Goal: Task Accomplishment & Management: Manage account settings

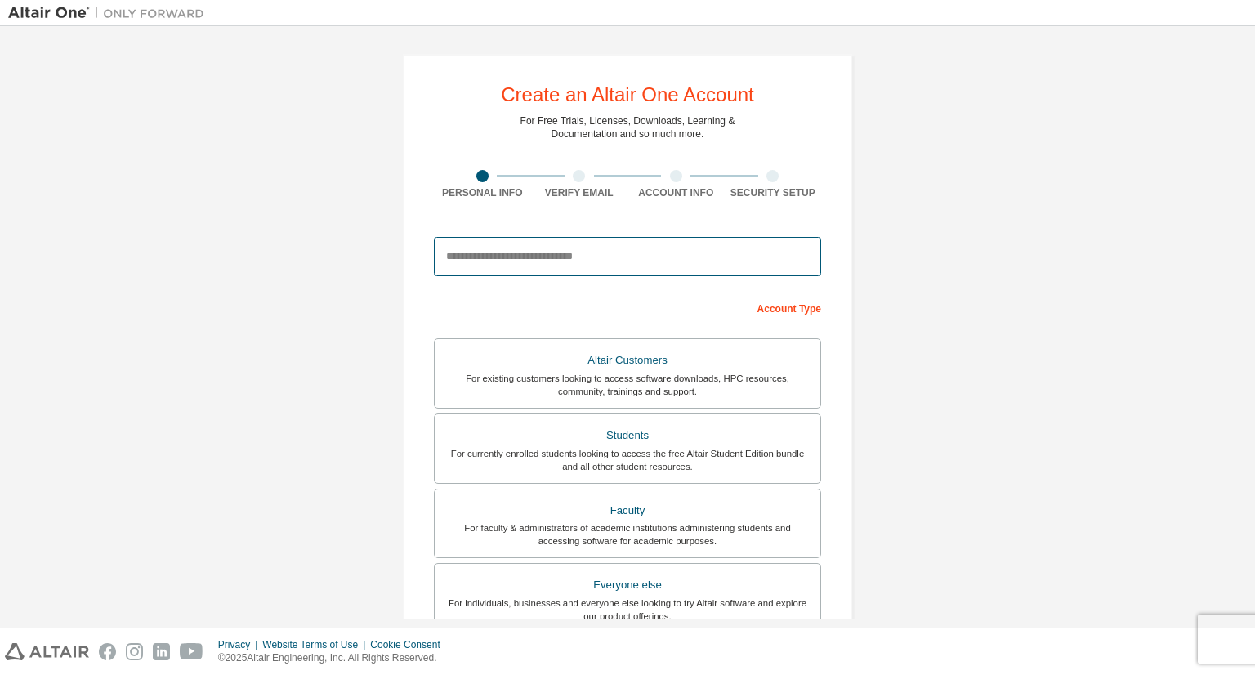
click at [510, 253] on input "email" at bounding box center [627, 256] width 387 height 39
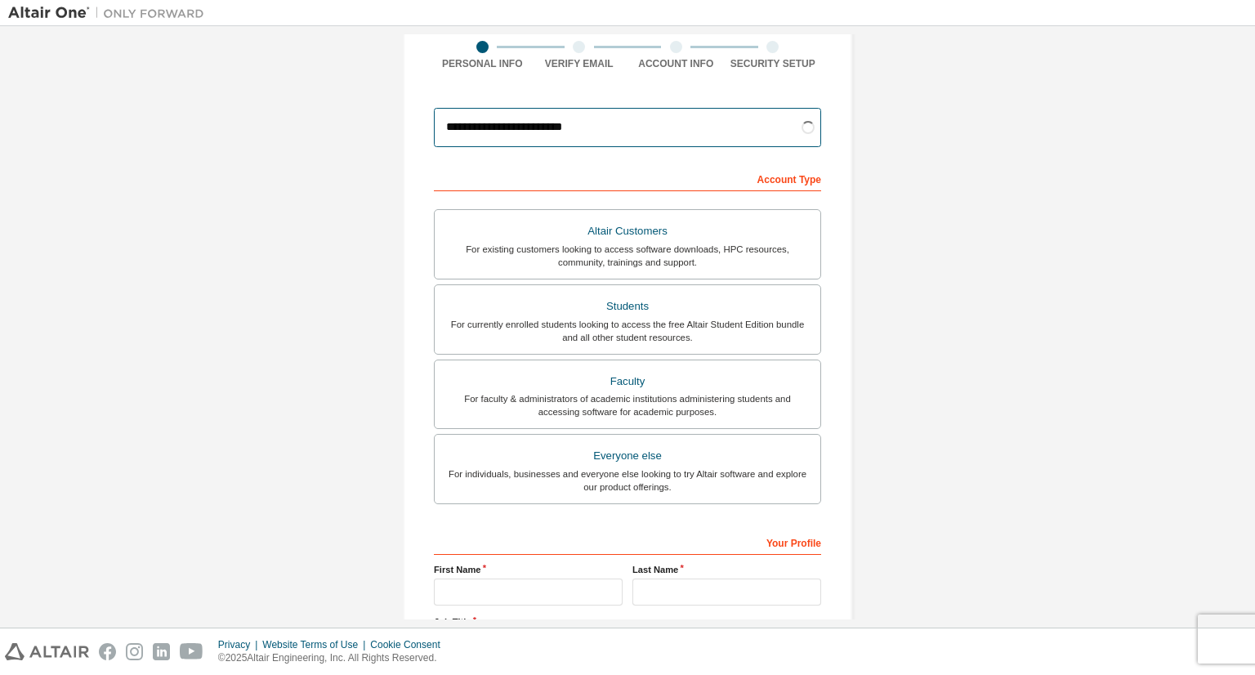
scroll to position [131, 0]
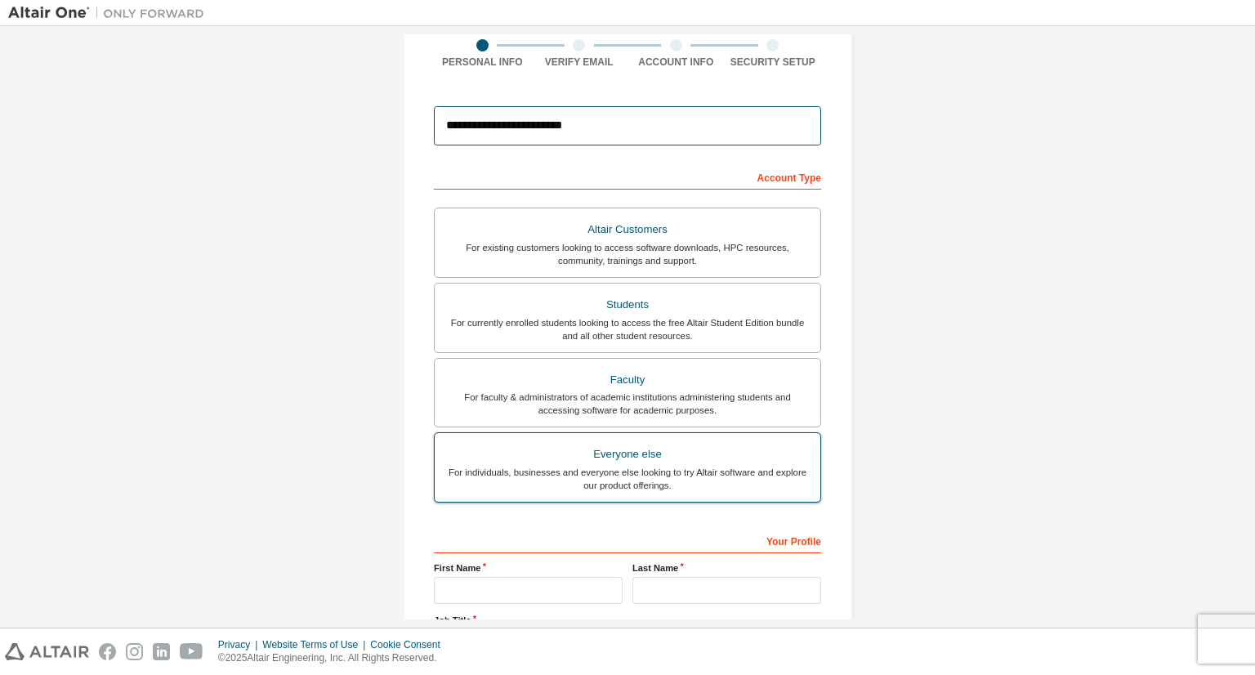
type input "**********"
click at [675, 435] on label "Everyone else For individuals, businesses and everyone else looking to try Alta…" at bounding box center [627, 467] width 387 height 70
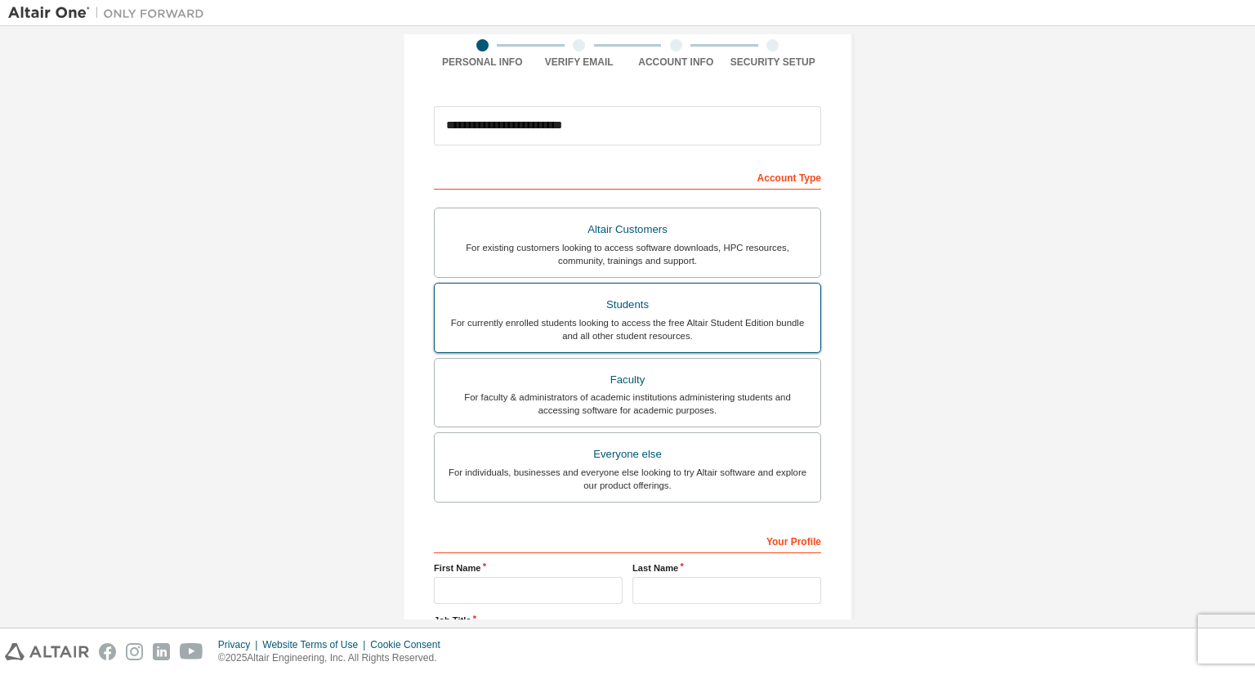
click at [666, 334] on div "For currently enrolled students looking to access the free Altair Student Editi…" at bounding box center [627, 329] width 366 height 26
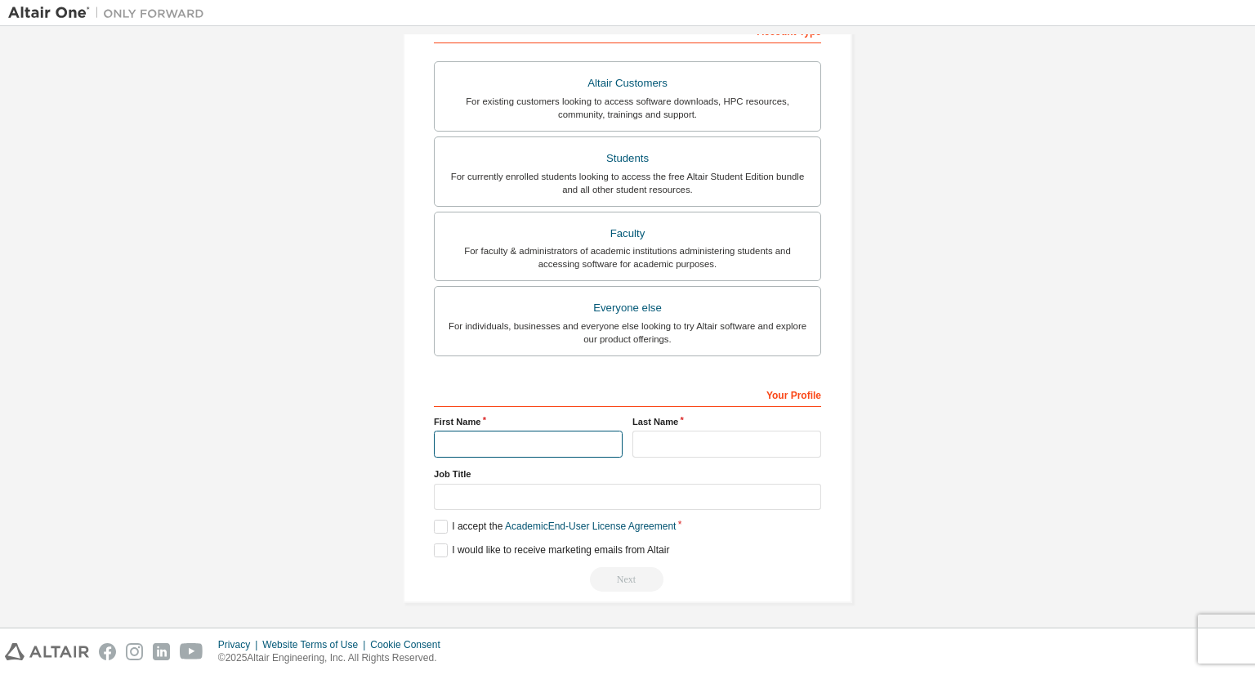
click at [546, 435] on input "text" at bounding box center [528, 443] width 189 height 27
type input "*****"
click at [669, 433] on input "text" at bounding box center [726, 443] width 189 height 27
type input "**********"
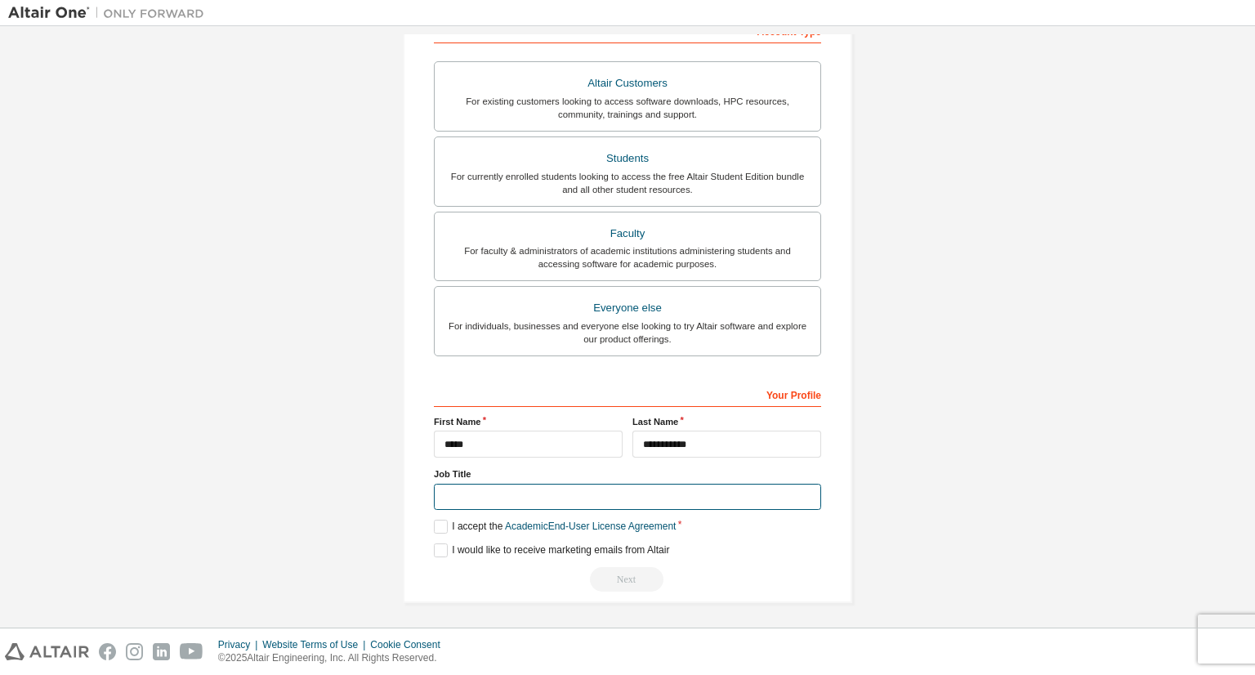
click at [577, 495] on input "text" at bounding box center [627, 497] width 387 height 27
type input "*******"
click at [441, 520] on label "I accept the Academic End-User License Agreement" at bounding box center [555, 526] width 242 height 14
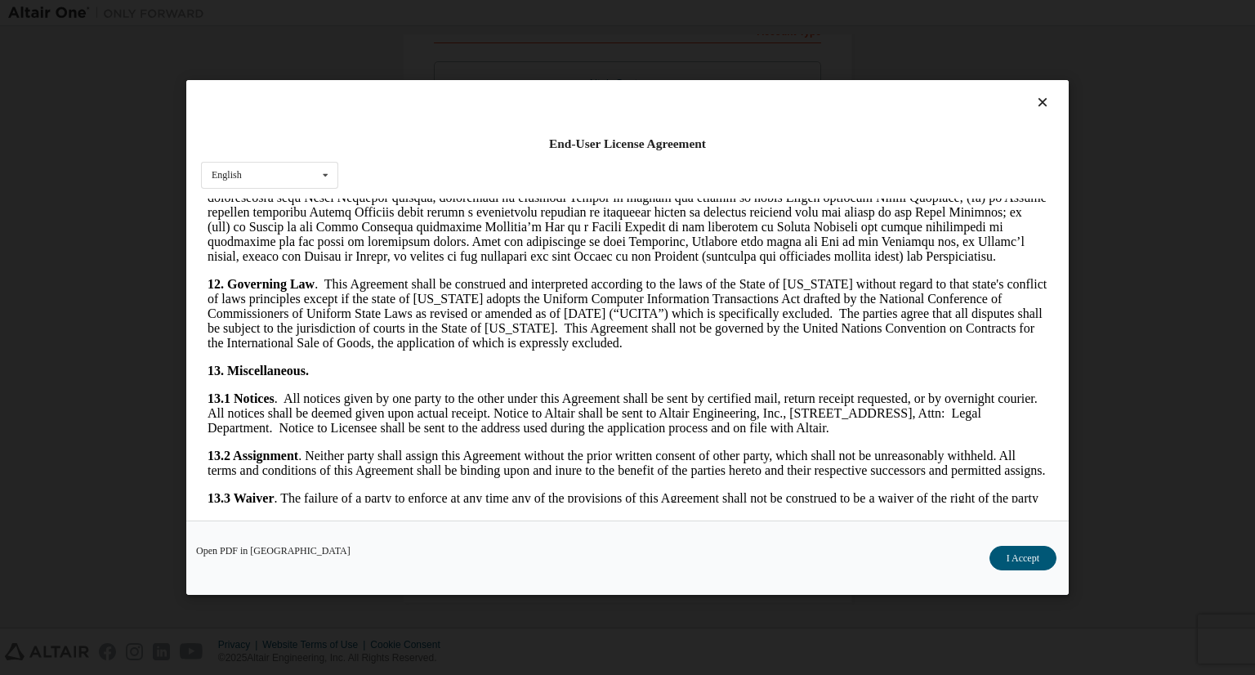
scroll to position [2679, 0]
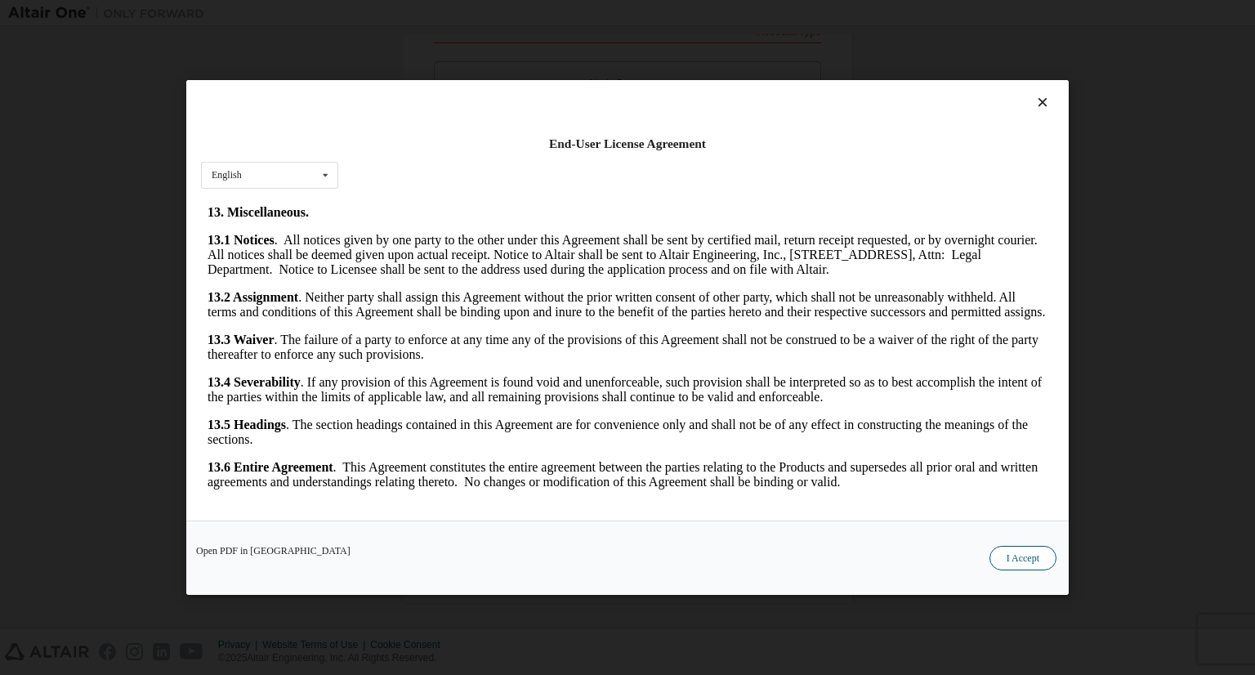
click at [1002, 552] on button "I Accept" at bounding box center [1022, 558] width 67 height 25
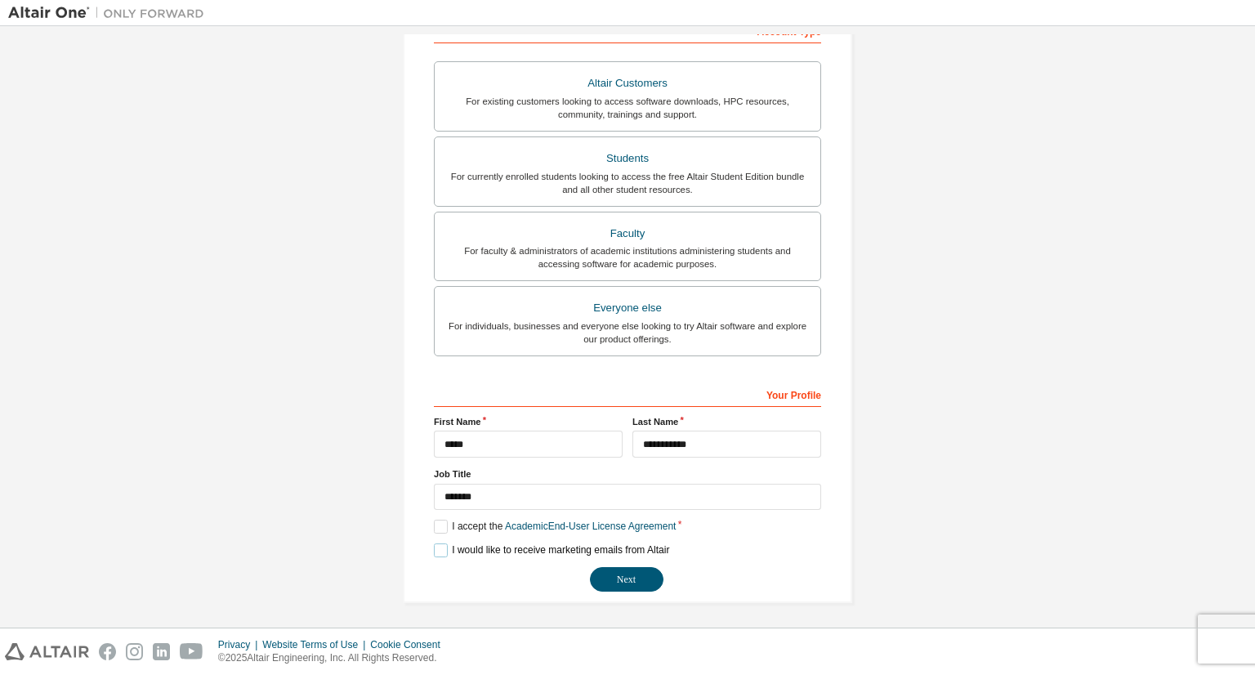
click at [440, 546] on label "I would like to receive marketing emails from Altair" at bounding box center [551, 550] width 235 height 14
click at [637, 310] on div "Everyone else" at bounding box center [627, 307] width 366 height 23
click at [435, 523] on label "I accept the End-User License Agreement" at bounding box center [533, 526] width 199 height 14
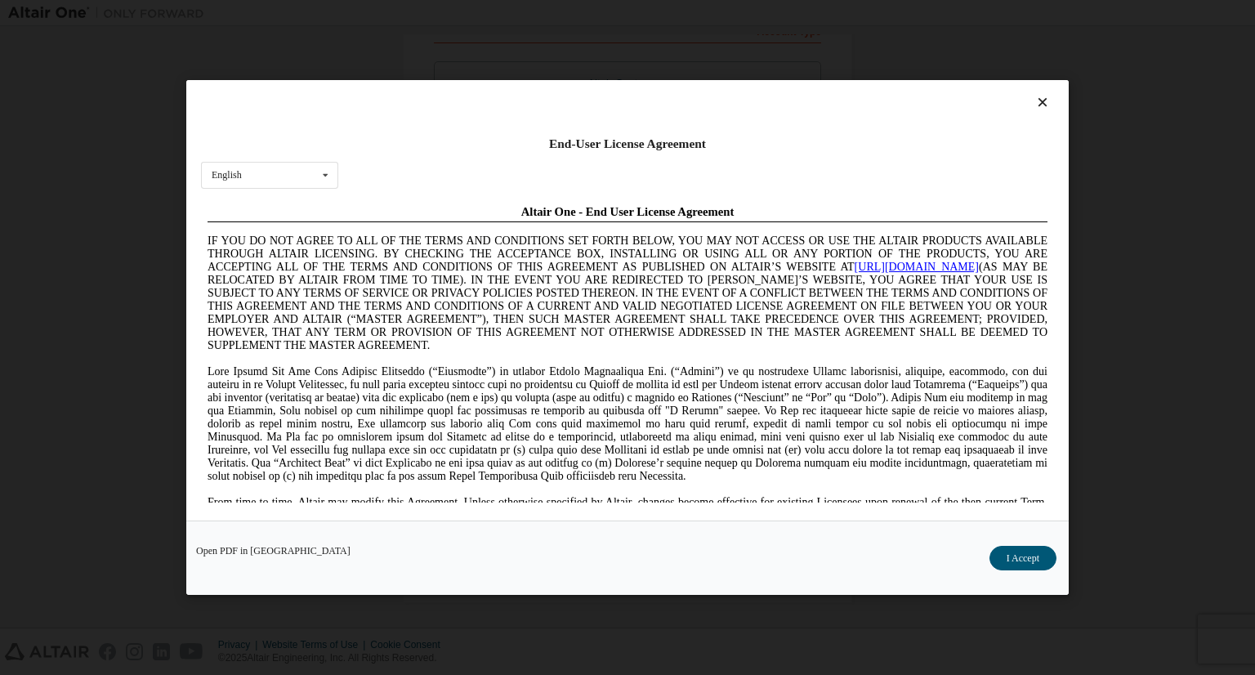
scroll to position [0, 0]
click at [1008, 543] on div "Open PDF in New Tab I Accept" at bounding box center [627, 557] width 882 height 74
click at [1008, 550] on button "I Accept" at bounding box center [1022, 558] width 67 height 25
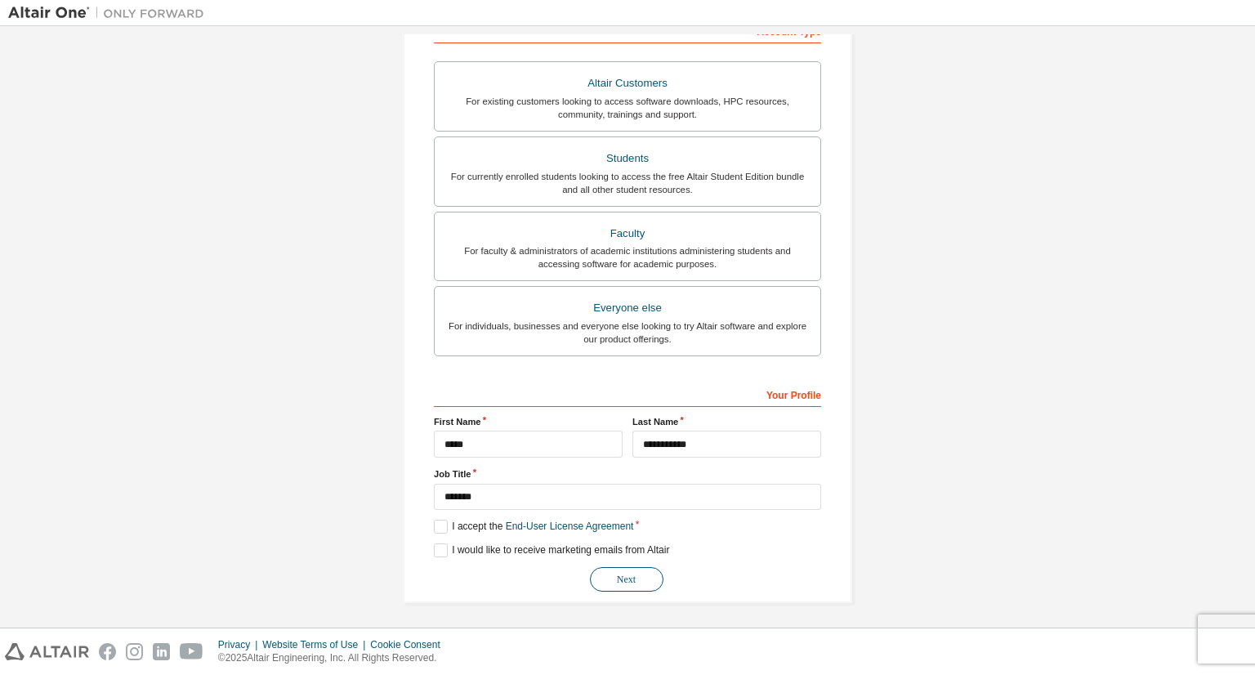
click at [633, 569] on button "Next" at bounding box center [627, 579] width 74 height 25
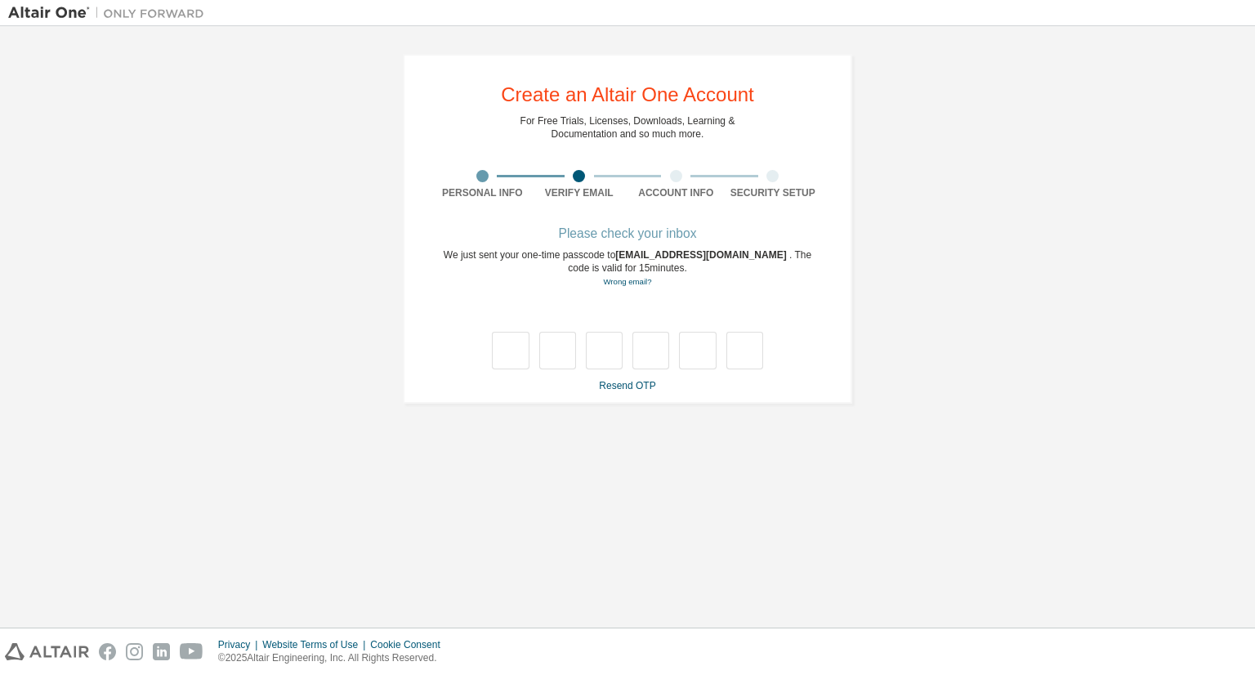
type input "*"
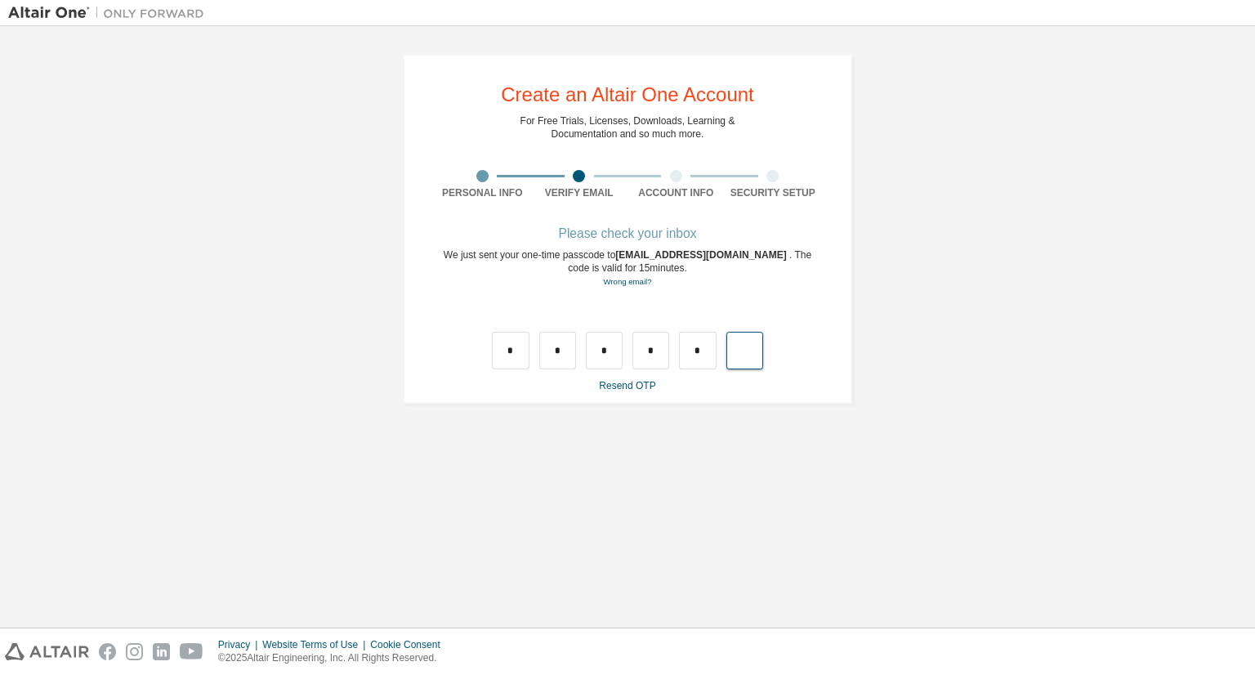
type input "*"
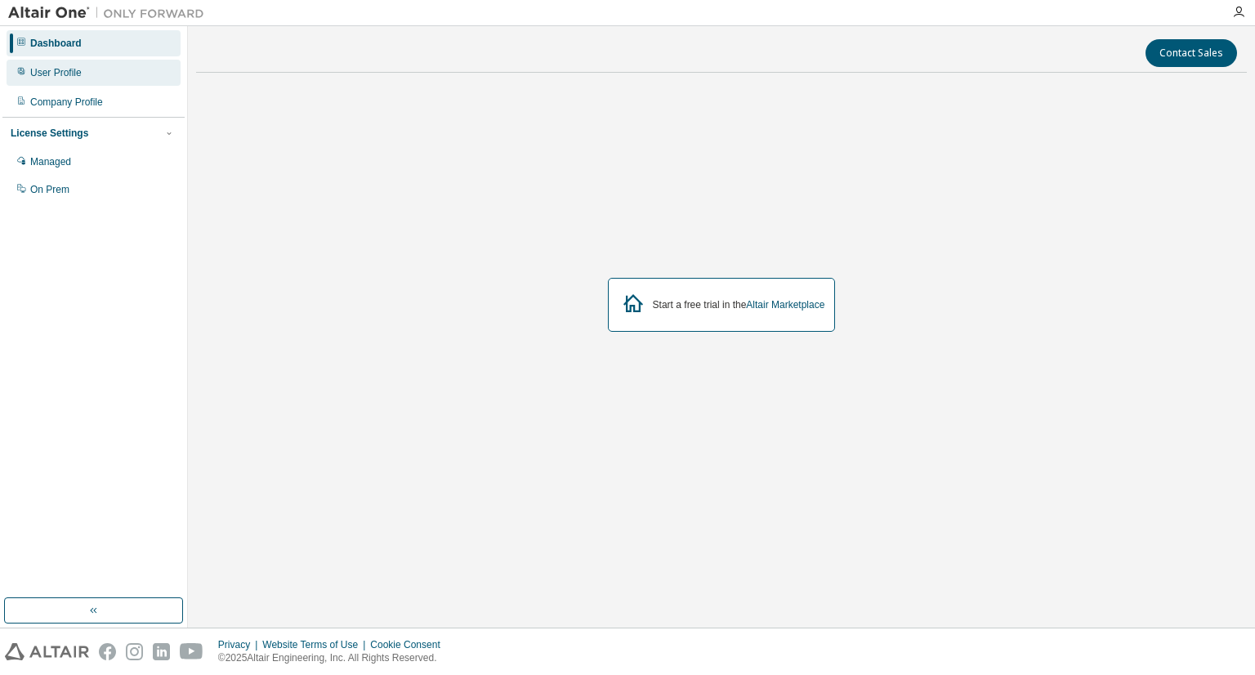
click at [71, 69] on div "User Profile" at bounding box center [55, 72] width 51 height 13
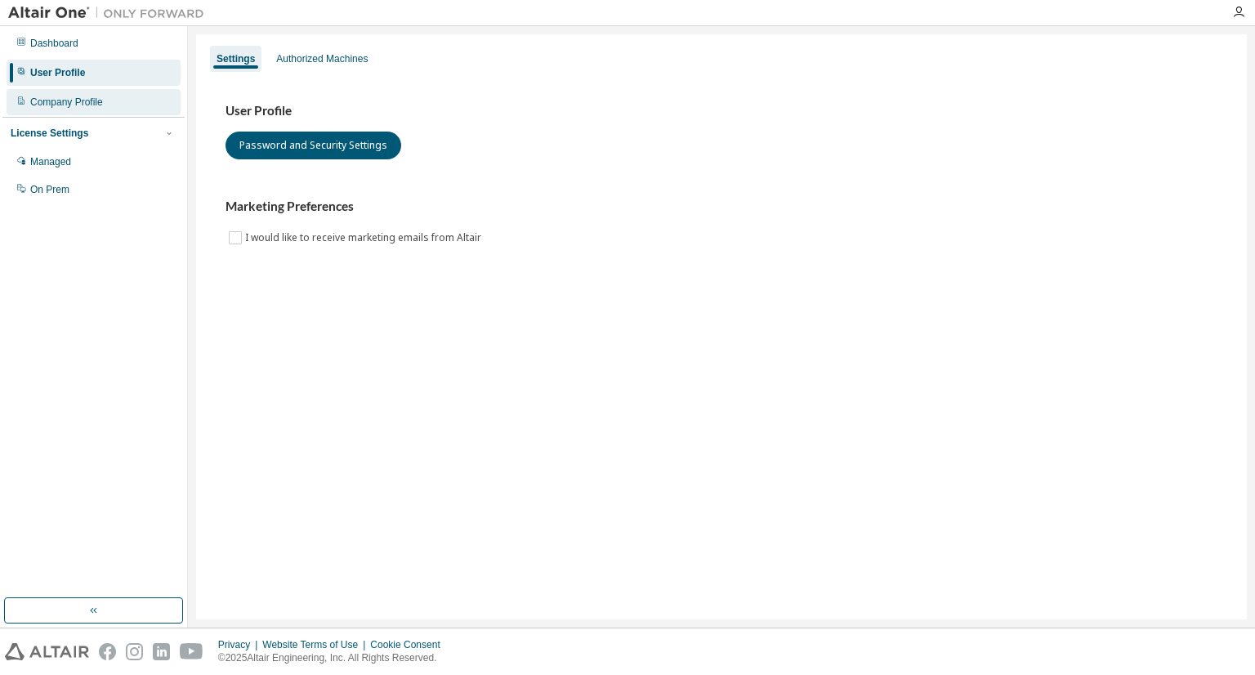
click at [76, 98] on div "Company Profile" at bounding box center [66, 102] width 73 height 13
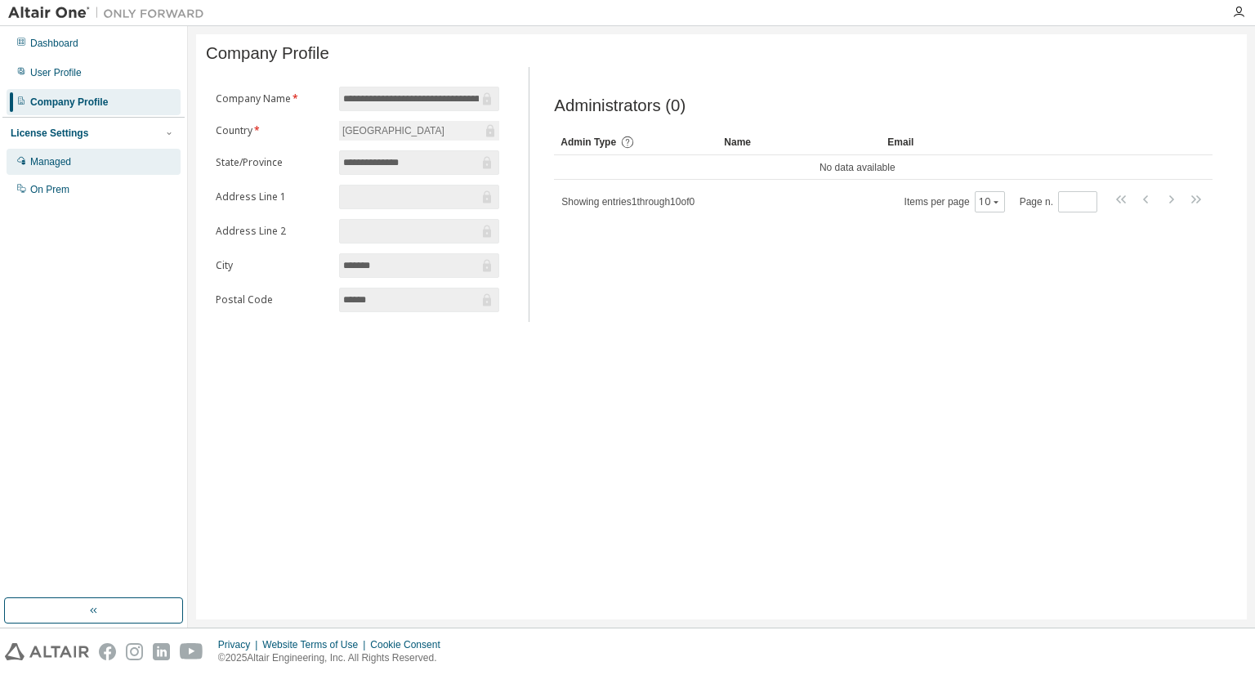
click at [62, 155] on div "Managed" at bounding box center [50, 161] width 41 height 13
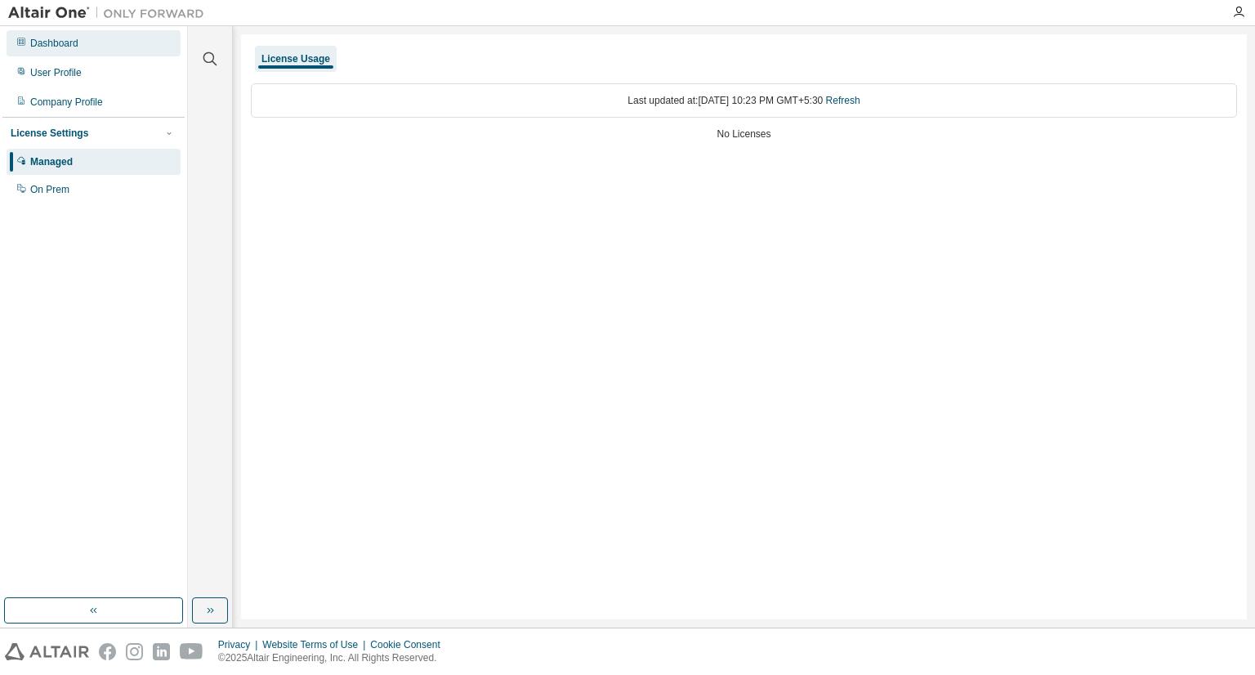
click at [51, 36] on div "Dashboard" at bounding box center [94, 43] width 174 height 26
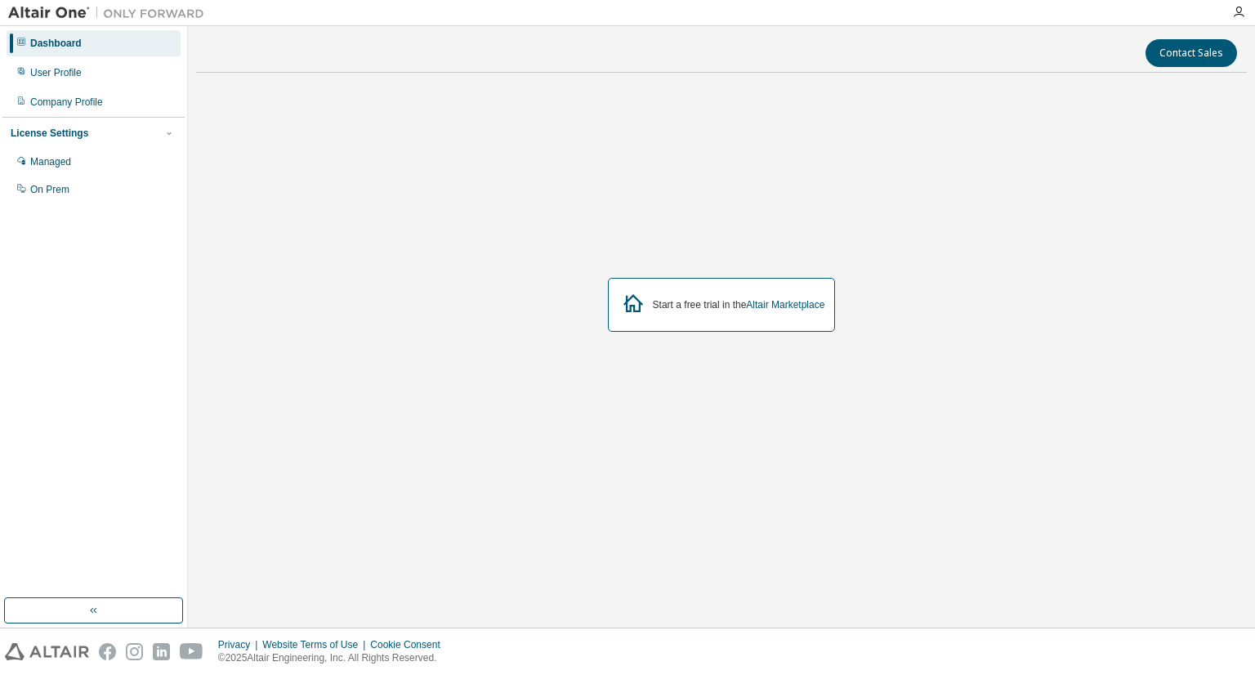
click at [735, 301] on div "Start a free trial in the Altair Marketplace" at bounding box center [739, 304] width 172 height 13
click at [769, 301] on link "Altair Marketplace" at bounding box center [785, 304] width 78 height 11
